Goal: Task Accomplishment & Management: Use online tool/utility

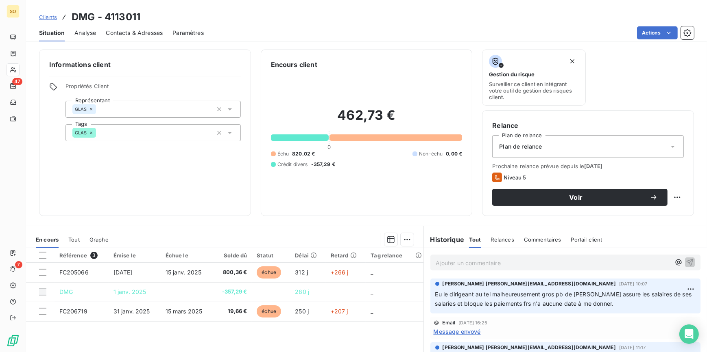
click at [50, 16] on span "Clients" at bounding box center [48, 17] width 18 height 7
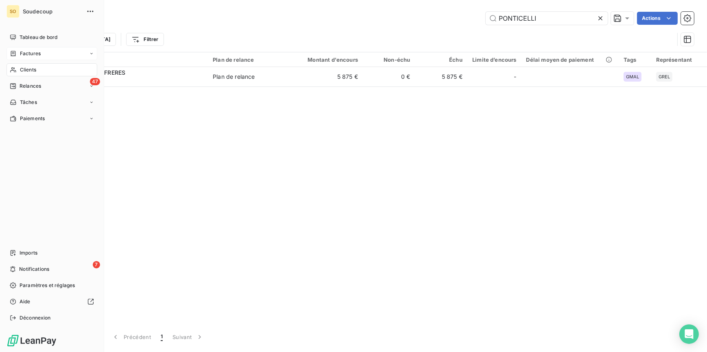
click at [30, 54] on span "Factures" at bounding box center [30, 53] width 21 height 7
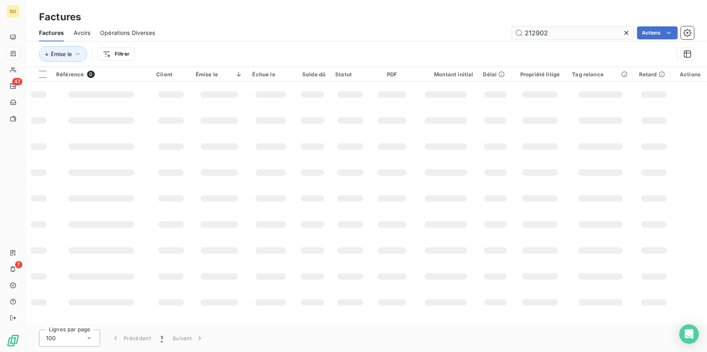
type input "212902"
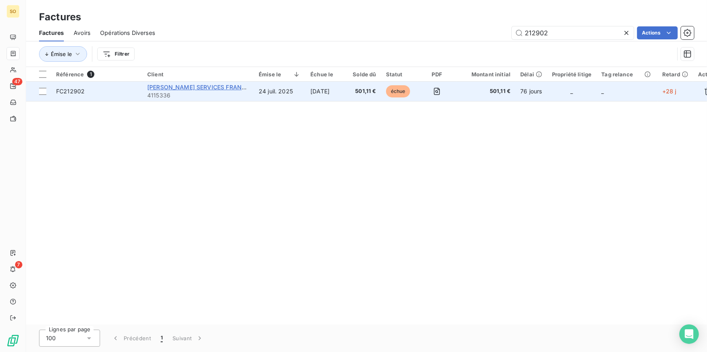
click at [213, 88] on span "[PERSON_NAME] SERVICES FRANCE SUD 84" at bounding box center [209, 87] width 124 height 7
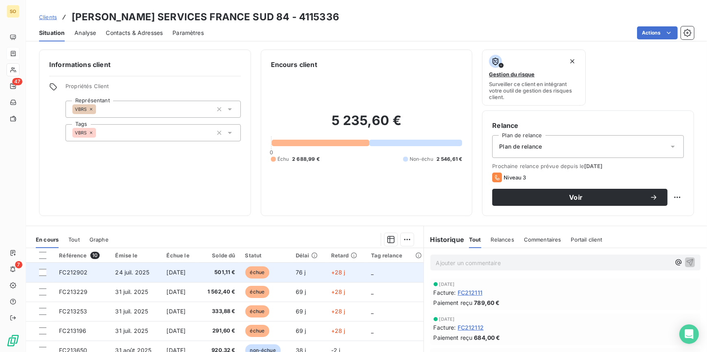
click at [259, 270] on span "échue" at bounding box center [257, 273] width 24 height 12
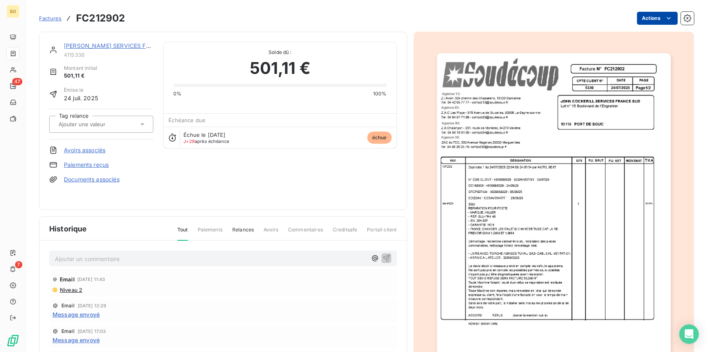
click at [641, 16] on html "SO 47 7 Factures FC212902 Actions [PERSON_NAME] SERVICES FRANCE SUD 84 4115336 …" at bounding box center [353, 176] width 707 height 352
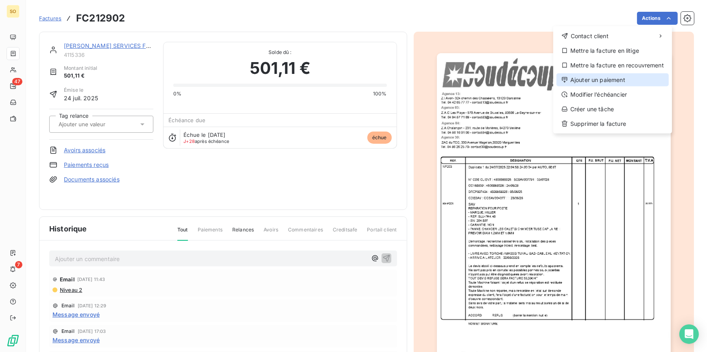
click at [570, 78] on div "Ajouter un paiement" at bounding box center [612, 80] width 112 height 13
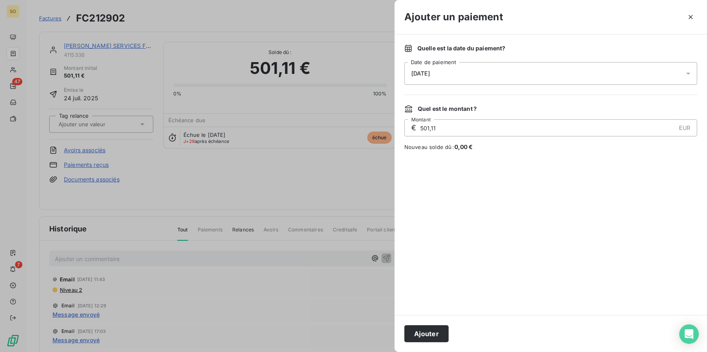
click at [417, 334] on button "Ajouter" at bounding box center [426, 334] width 44 height 17
